Goal: Transaction & Acquisition: Purchase product/service

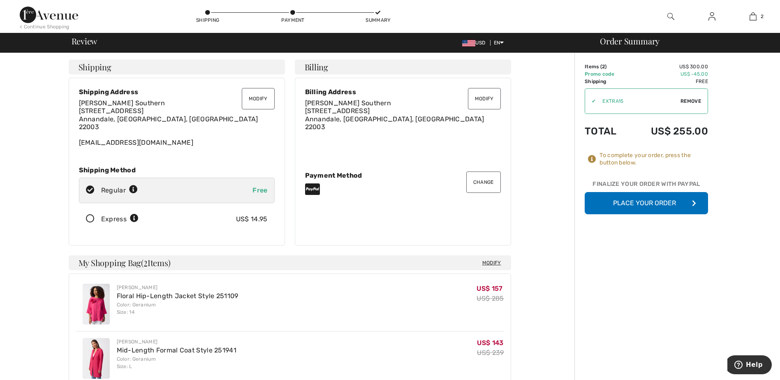
click at [626, 201] on button "Place Your Order" at bounding box center [646, 203] width 123 height 22
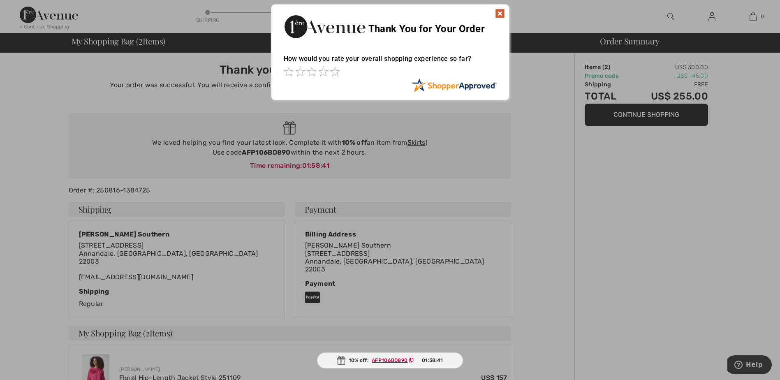
click at [498, 12] on img at bounding box center [500, 14] width 10 height 10
